Goal: Information Seeking & Learning: Learn about a topic

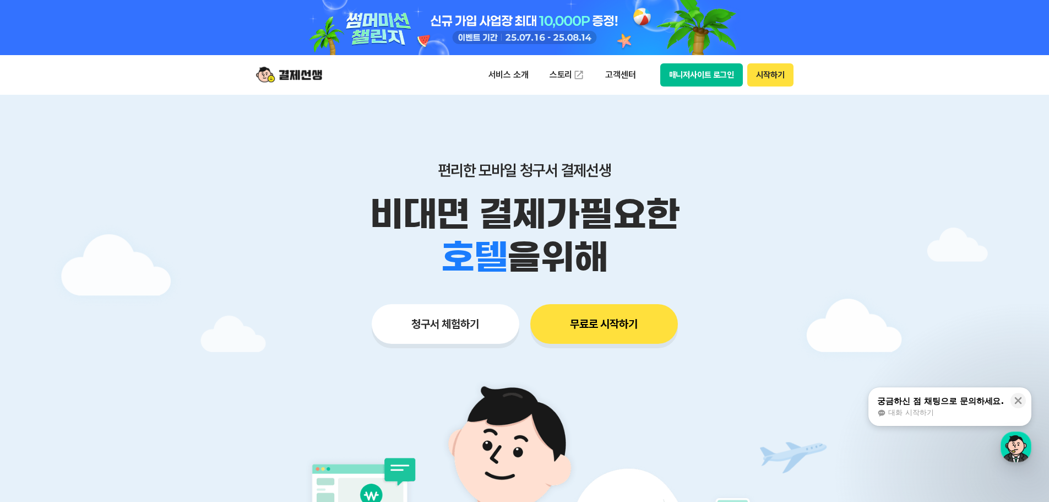
click at [468, 328] on button "청구서 체험하기" at bounding box center [446, 324] width 148 height 40
click at [504, 72] on p "서비스 소개" at bounding box center [509, 75] width 56 height 20
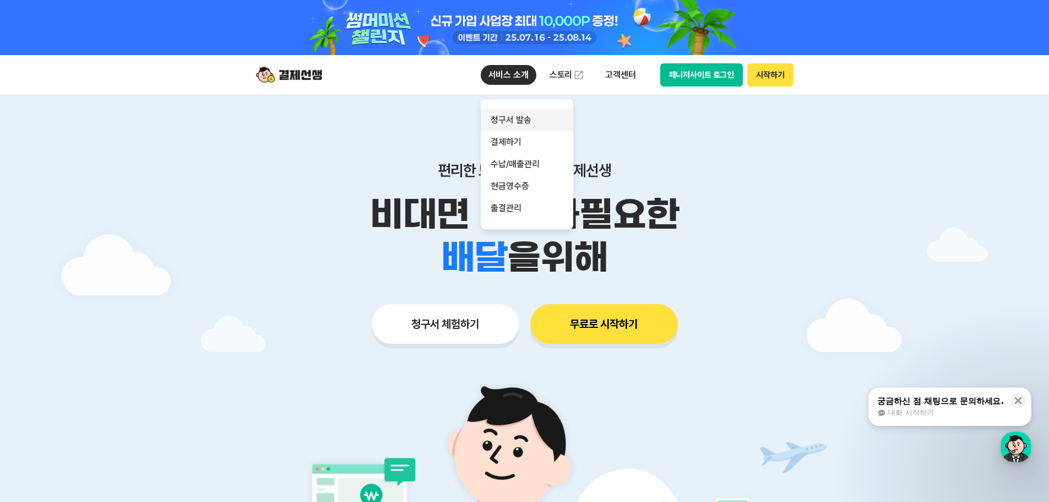
click at [529, 118] on link "청구서 발송" at bounding box center [527, 120] width 92 height 22
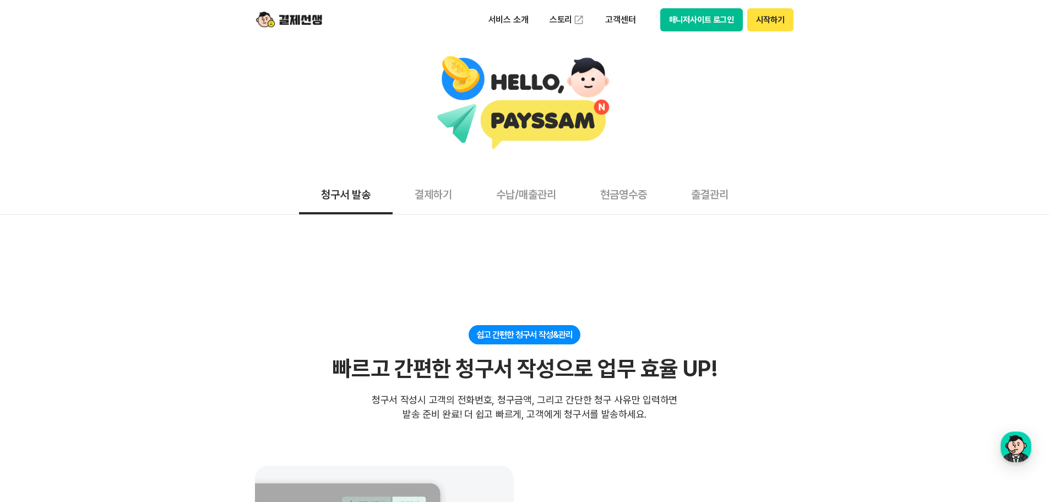
click at [435, 199] on button "결제하기" at bounding box center [433, 193] width 81 height 41
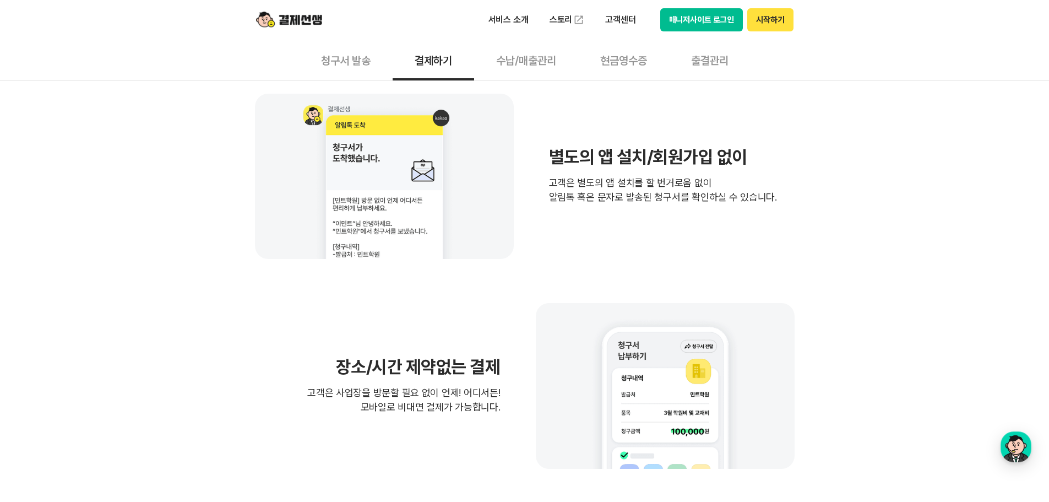
scroll to position [367, 0]
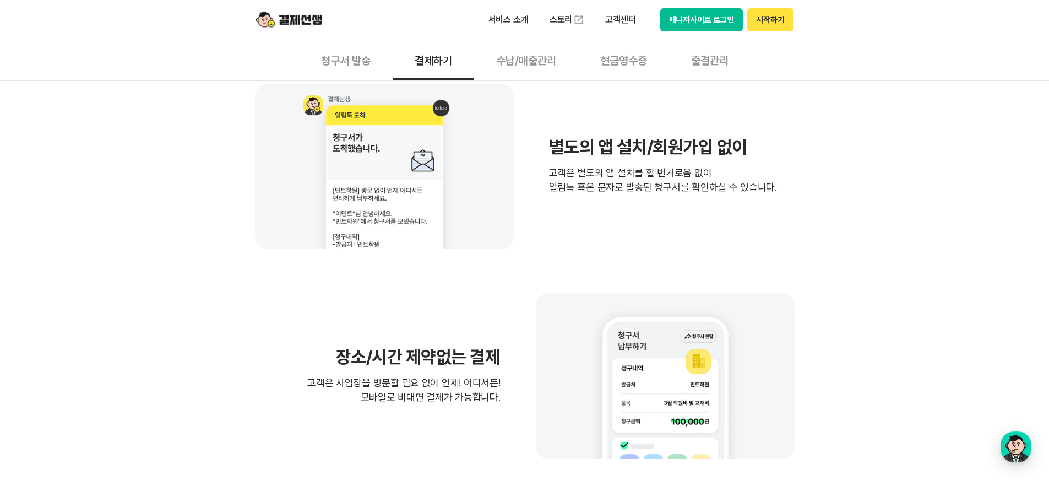
drag, startPoint x: 553, startPoint y: 187, endPoint x: 816, endPoint y: 193, distance: 263.2
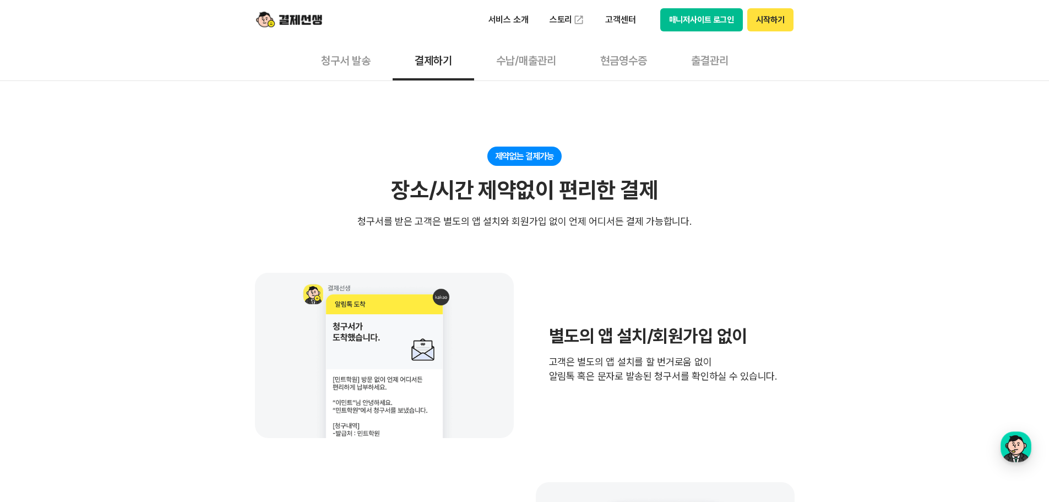
scroll to position [0, 0]
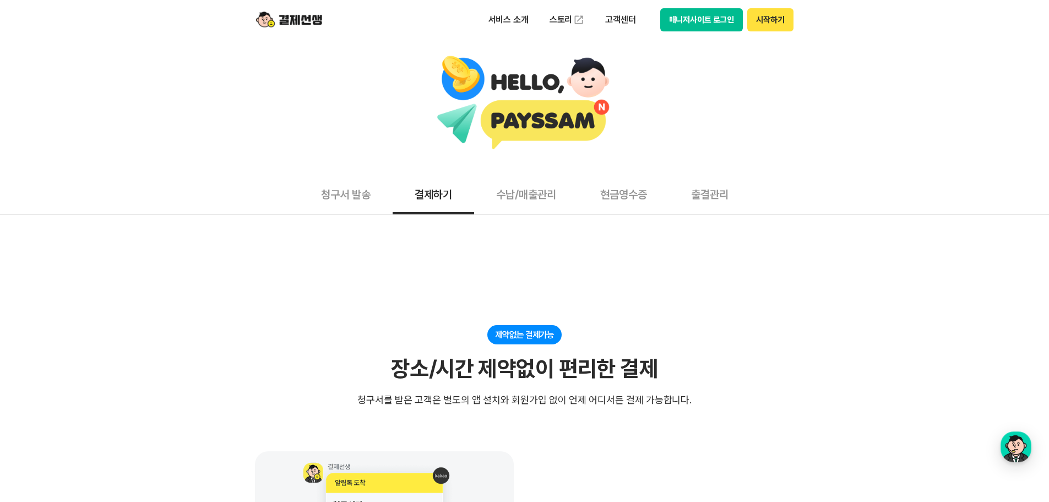
click at [535, 208] on button "수납/매출관리" at bounding box center [526, 193] width 104 height 41
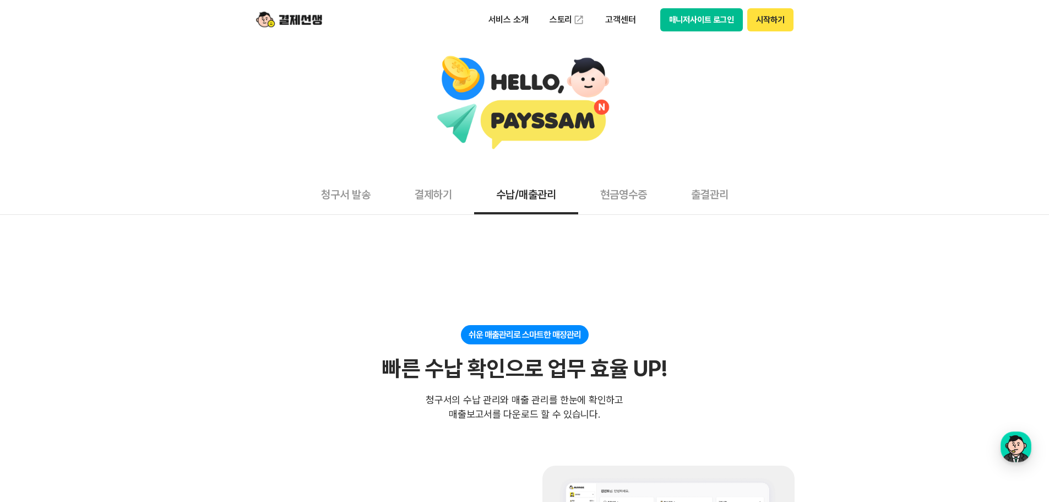
click at [630, 198] on button "현금영수증" at bounding box center [623, 193] width 91 height 41
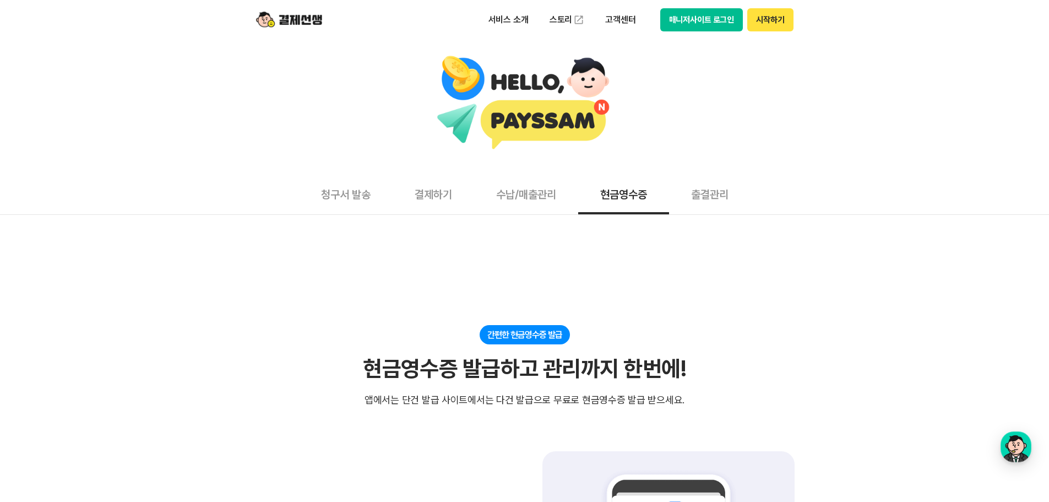
scroll to position [183, 0]
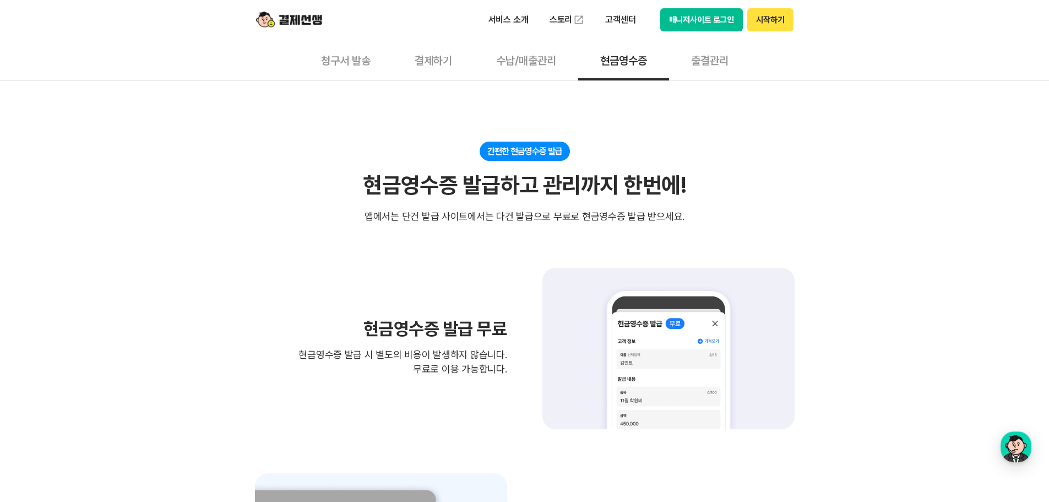
click at [718, 56] on button "출결관리" at bounding box center [709, 60] width 81 height 41
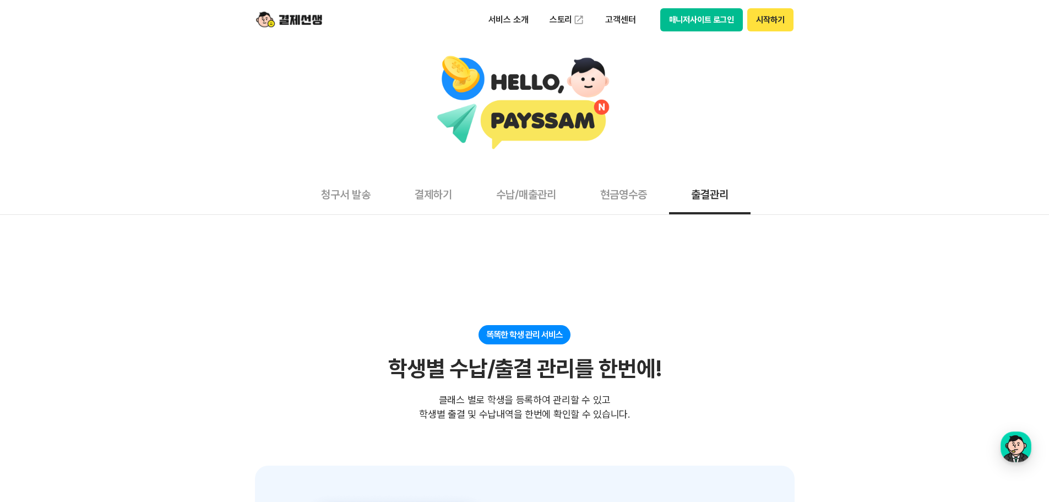
click at [299, 20] on img at bounding box center [289, 19] width 66 height 21
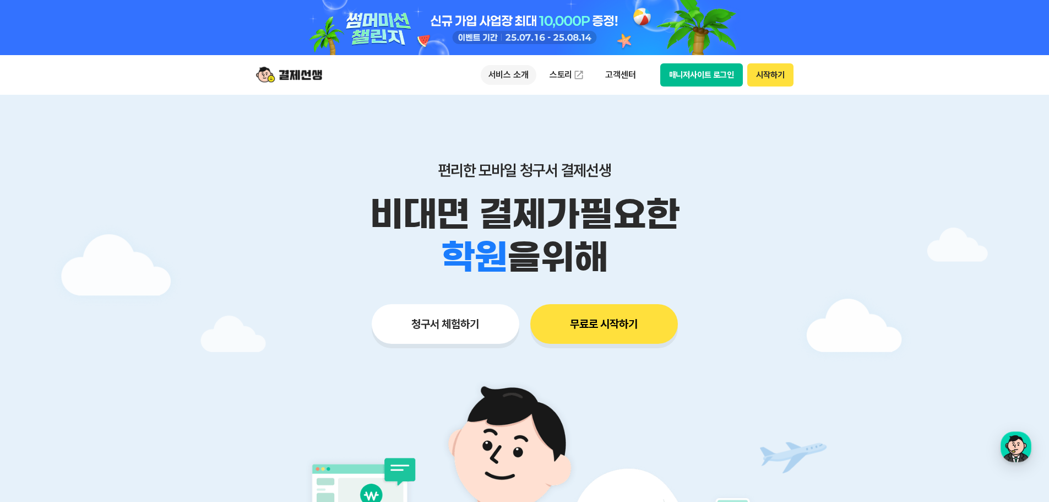
click at [504, 67] on p "서비스 소개" at bounding box center [509, 75] width 56 height 20
click at [775, 283] on div "편리한 모바일 청구서 결제선생 비대면 결제가 필요한 학원 공부방 호텔 쇼핑몰 병원 배달 보험사 항공사 골프장 을 위해 청구서 체험하기 무료로 …" at bounding box center [525, 231] width 564 height 272
click at [573, 77] on img at bounding box center [578, 74] width 11 height 11
click at [621, 80] on p "고객센터" at bounding box center [620, 75] width 46 height 20
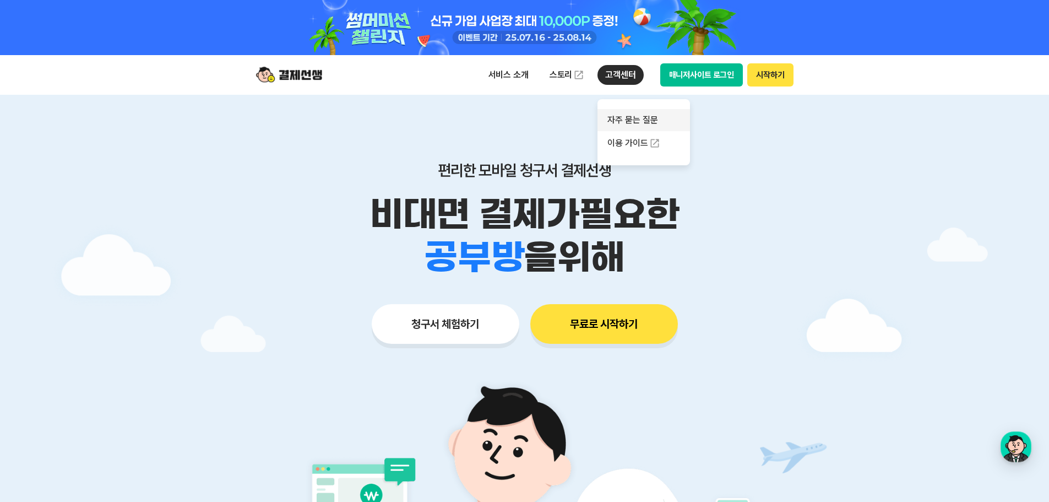
click at [637, 119] on link "자주 묻는 질문" at bounding box center [643, 120] width 92 height 22
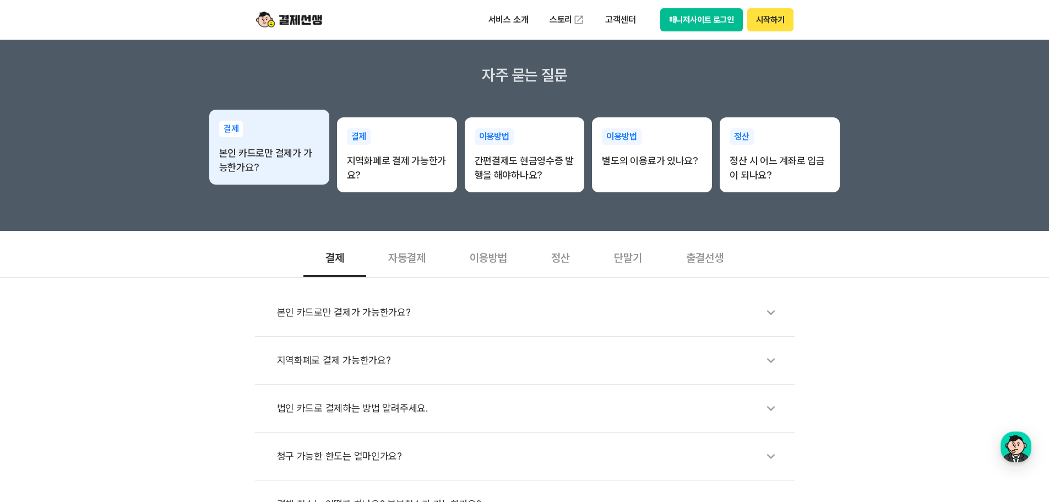
scroll to position [183, 0]
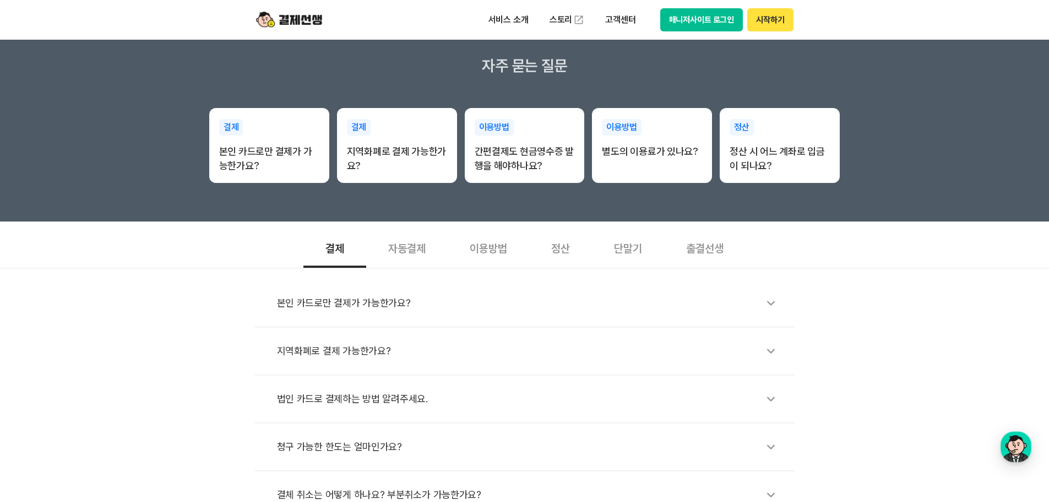
click at [326, 305] on div "본인 카드로만 결제가 가능한가요?" at bounding box center [530, 302] width 506 height 25
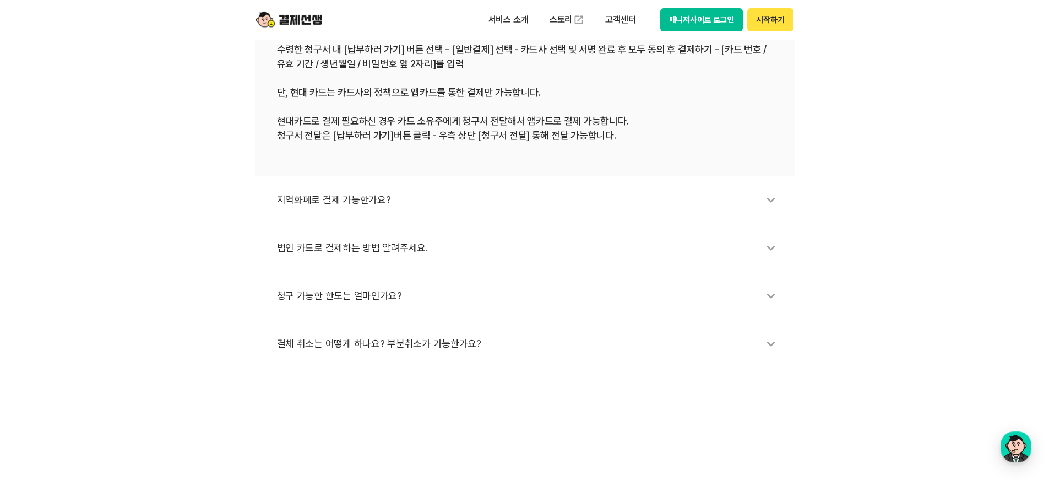
scroll to position [550, 0]
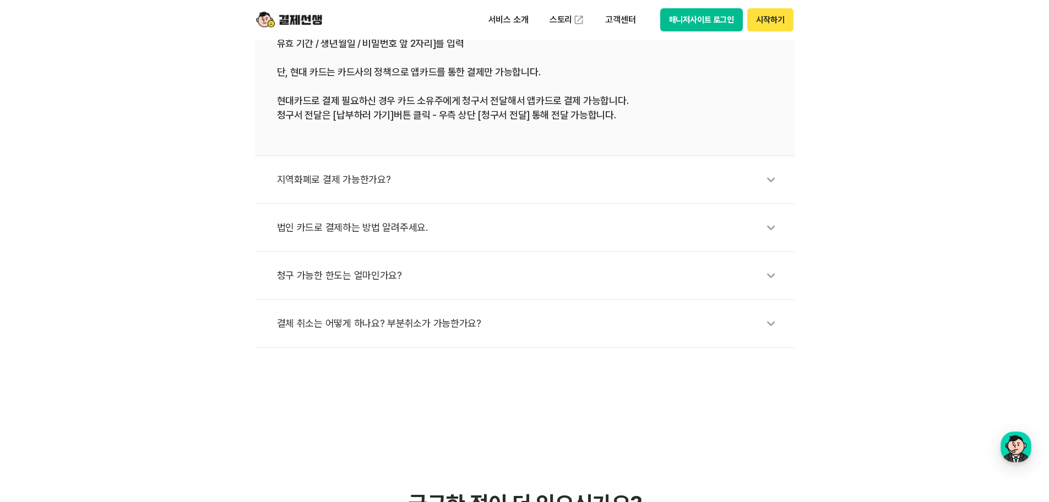
click at [357, 181] on div "지역화폐로 결제 가능한가요?" at bounding box center [530, 179] width 506 height 25
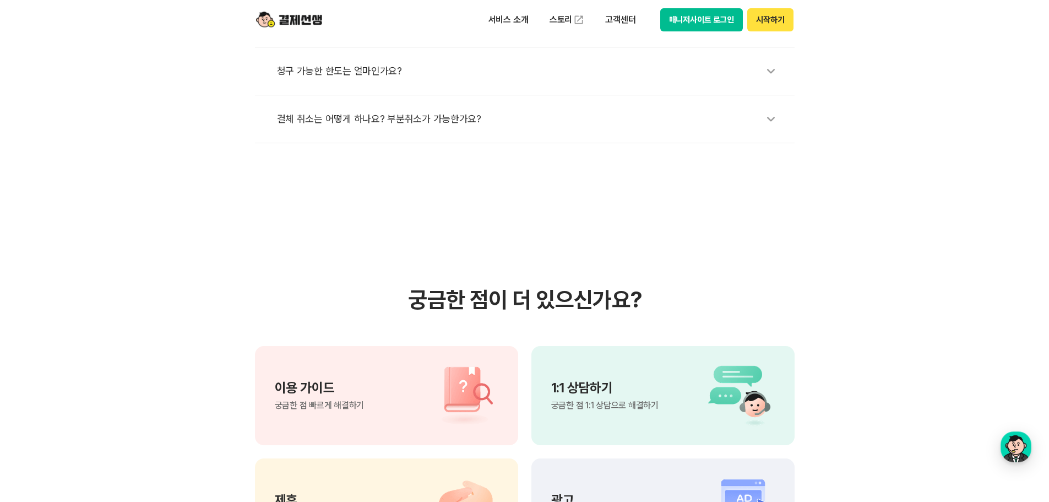
scroll to position [734, 0]
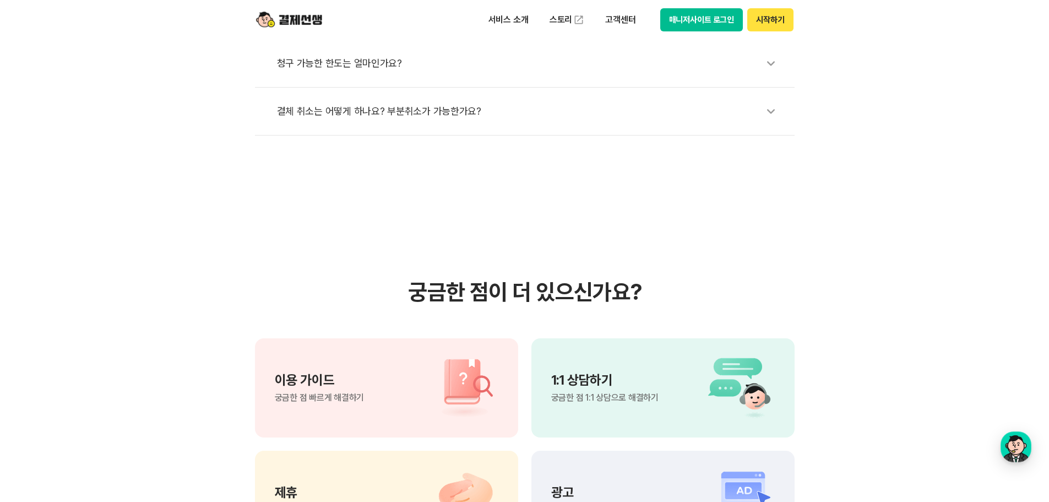
click at [418, 112] on div "결체 취소는 어떻게 하나요? 부분취소가 가능한가요?" at bounding box center [530, 111] width 506 height 25
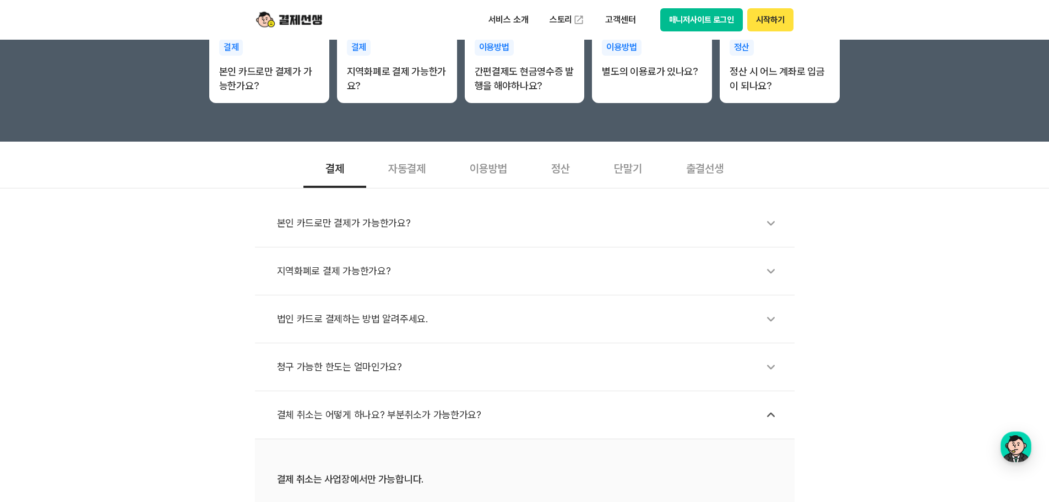
scroll to position [367, 0]
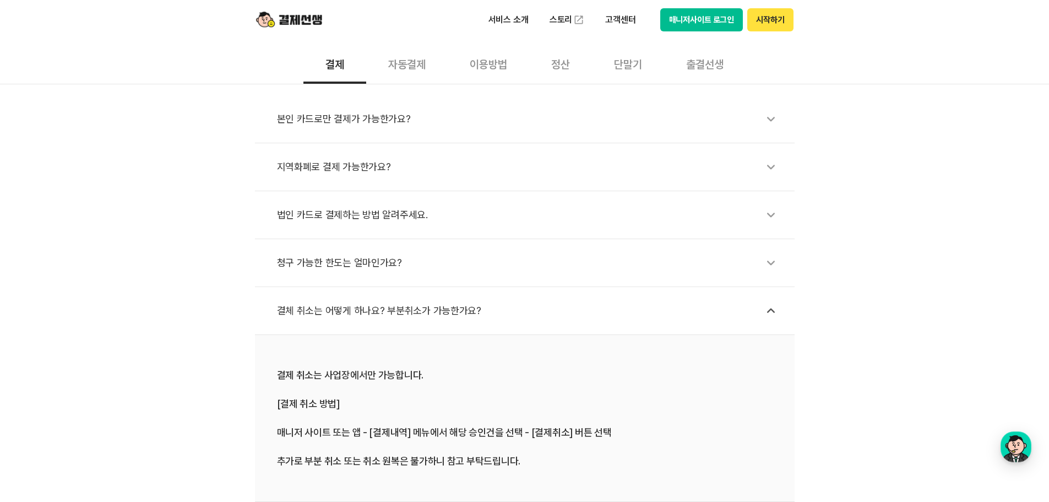
click at [352, 164] on div "지역화폐로 결제 가능한가요?" at bounding box center [530, 166] width 506 height 25
